Goal: Task Accomplishment & Management: Check status

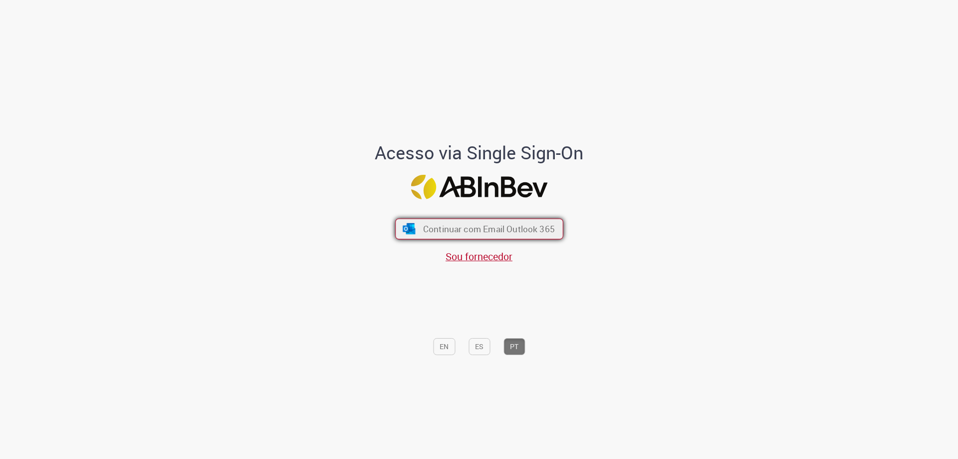
click at [496, 235] on span "Continuar com Email Outlook 365" at bounding box center [489, 228] width 132 height 11
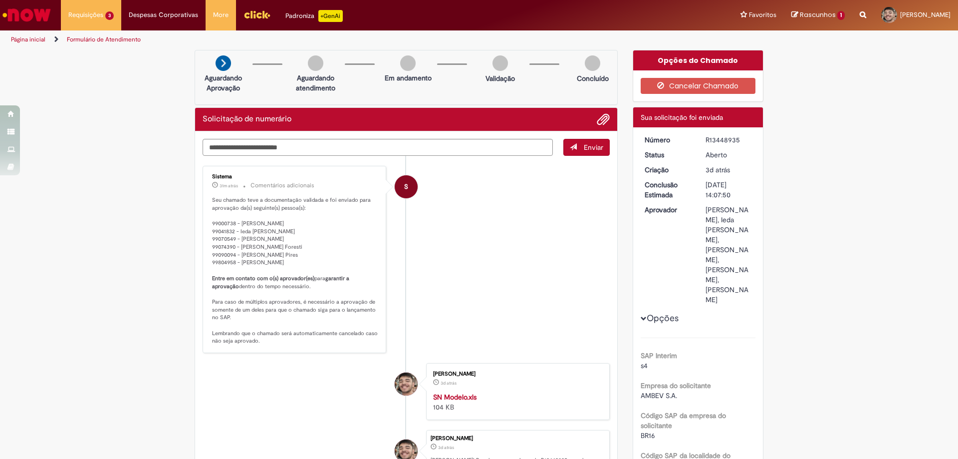
scroll to position [150, 0]
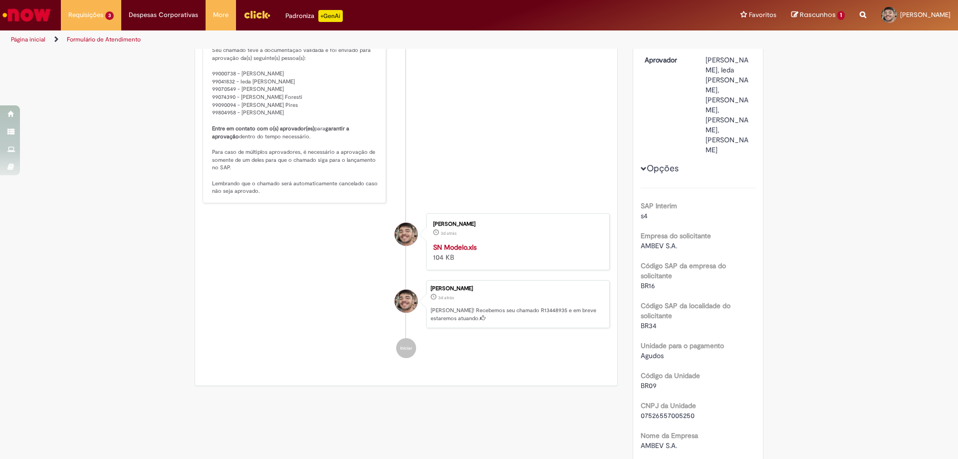
click at [449, 252] on strong "SN Modelo.xls" at bounding box center [454, 247] width 43 height 9
click at [465, 148] on li "S Sistema 31m atrás 31 minutos atrás Comentários adicionais Seu chamado teve a …" at bounding box center [406, 109] width 407 height 187
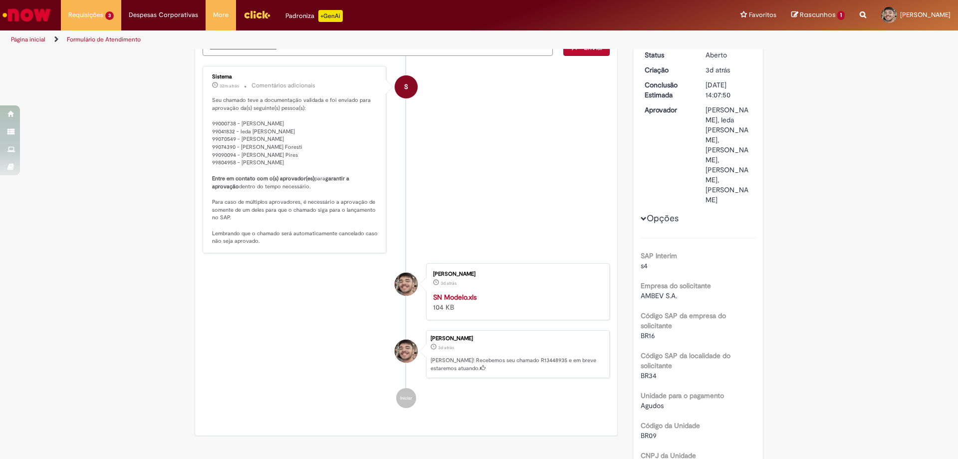
scroll to position [0, 0]
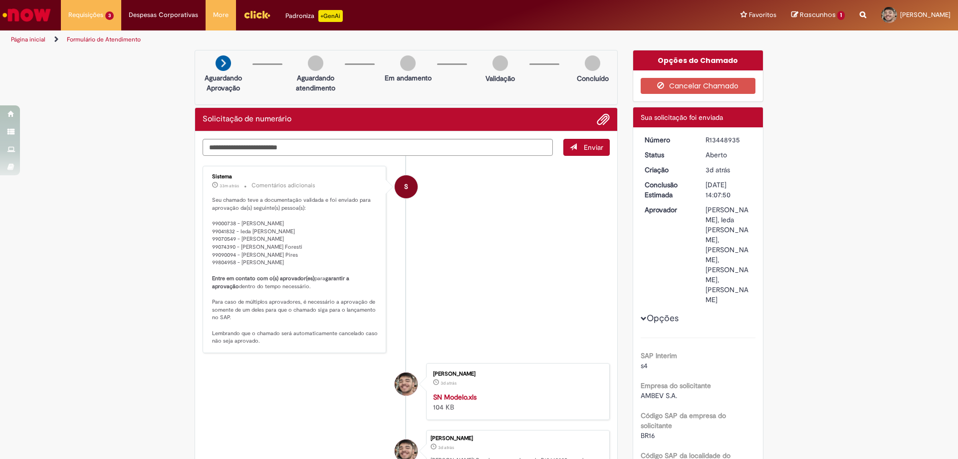
drag, startPoint x: 703, startPoint y: 139, endPoint x: 747, endPoint y: 141, distance: 44.5
click at [747, 141] on div "R13448935" at bounding box center [729, 140] width 46 height 10
copy div "R13448935"
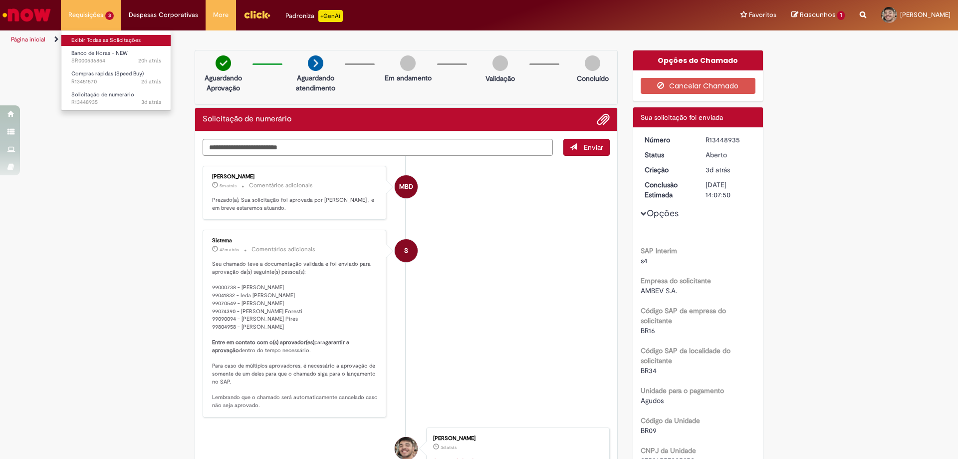
click at [106, 35] on link "Exibir Todas as Solicitações" at bounding box center [116, 40] width 110 height 11
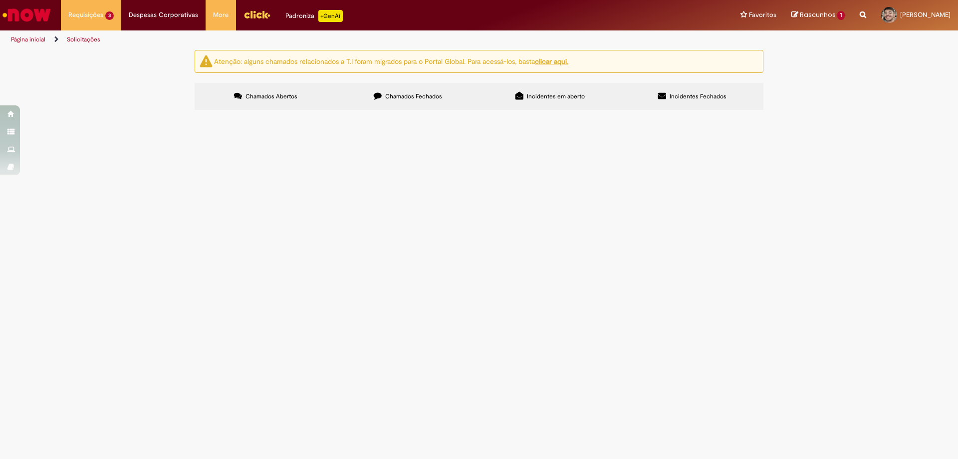
click at [0, 0] on span "Compras rápidas (Speed Buy)" at bounding box center [0, 0] width 0 height 0
click at [0, 0] on span "Solicitação de numerário" at bounding box center [0, 0] width 0 height 0
drag, startPoint x: 408, startPoint y: 91, endPoint x: 406, endPoint y: 98, distance: 7.0
click at [406, 98] on label "Chamados Fechados" at bounding box center [408, 96] width 142 height 27
click at [397, 95] on span "Chamados Fechados" at bounding box center [413, 96] width 57 height 8
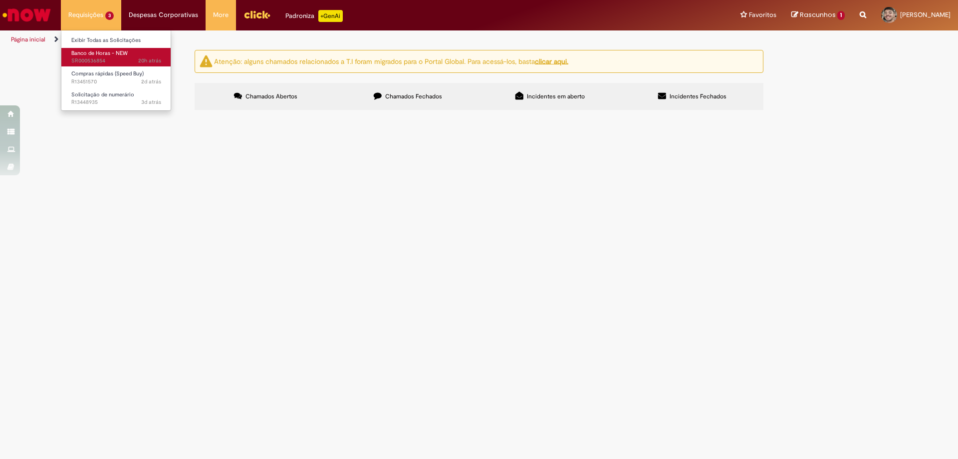
click at [112, 57] on span "20h atrás 20 horas atrás SR000536854" at bounding box center [116, 61] width 90 height 8
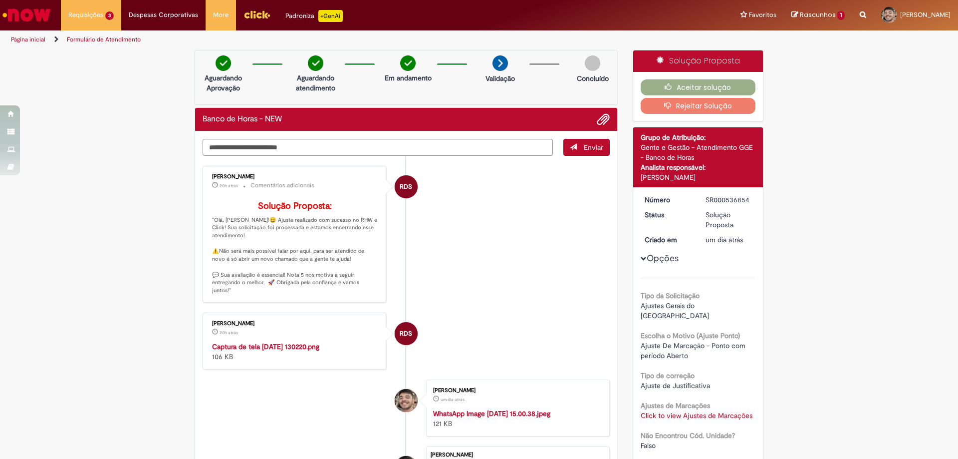
click at [301, 341] on img "Histórico de tíquete" at bounding box center [295, 341] width 166 height 0
click at [717, 85] on button "Aceitar solução" at bounding box center [698, 87] width 115 height 16
